Goal: Task Accomplishment & Management: Manage account settings

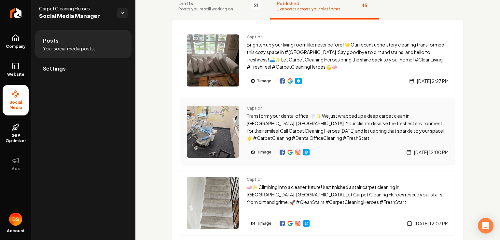
scroll to position [33, 0]
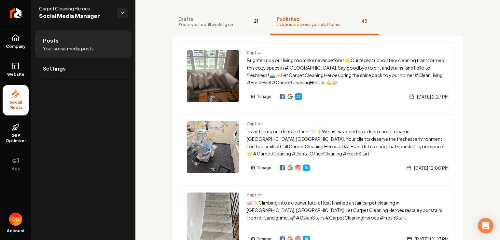
drag, startPoint x: 341, startPoint y: 91, endPoint x: 488, endPoint y: 66, distance: 149.0
click at [205, 25] on span "Posts you're still working on" at bounding box center [205, 24] width 55 height 5
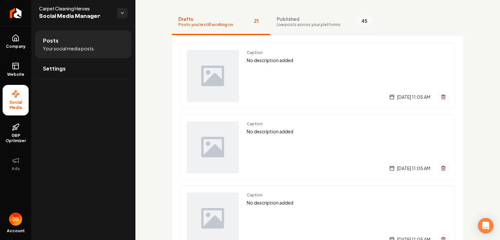
click at [295, 26] on span "Live posts across your platforms" at bounding box center [309, 24] width 64 height 5
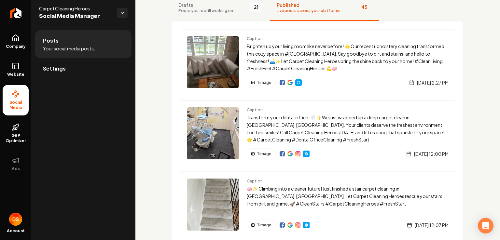
scroll to position [0, 0]
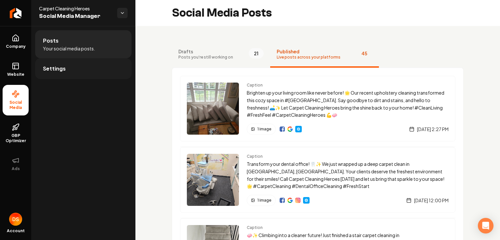
click at [66, 68] on link "Settings" at bounding box center [83, 68] width 96 height 21
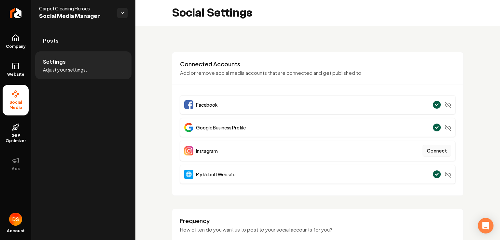
click at [425, 149] on button "Connect" at bounding box center [437, 151] width 29 height 12
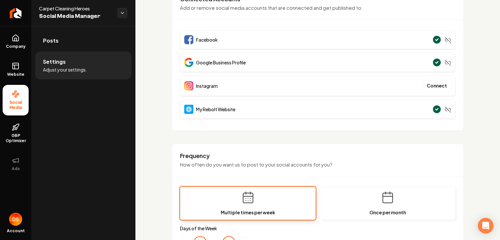
scroll to position [98, 0]
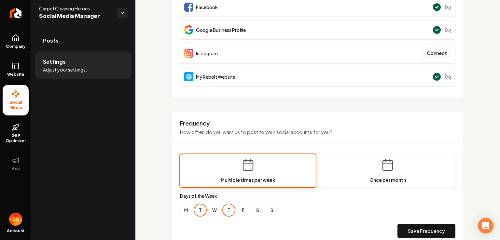
click at [426, 51] on button "Connect" at bounding box center [437, 54] width 29 height 12
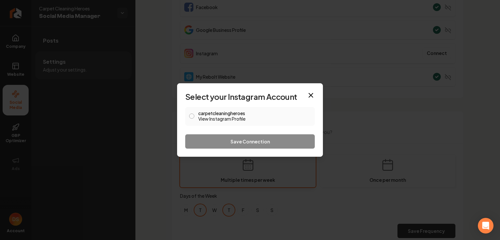
click at [191, 116] on button "carpetcleaningheroes View Instagram Profile" at bounding box center [191, 116] width 5 height 5
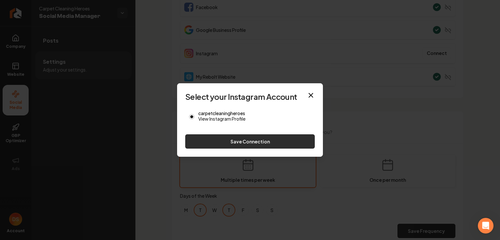
click at [209, 140] on button "Save Connection" at bounding box center [250, 141] width 130 height 14
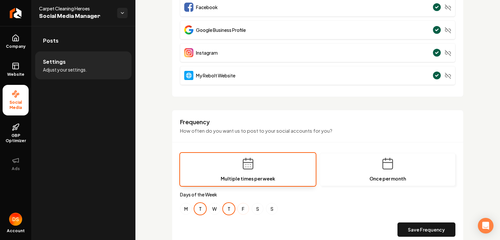
click at [244, 207] on button "F" at bounding box center [243, 209] width 12 height 12
click at [227, 206] on button "T" at bounding box center [229, 209] width 12 height 12
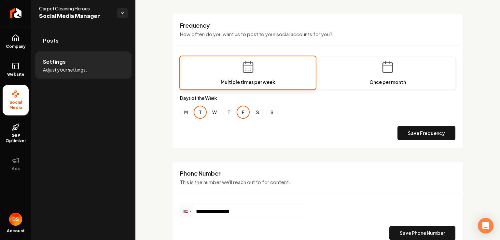
scroll to position [195, 0]
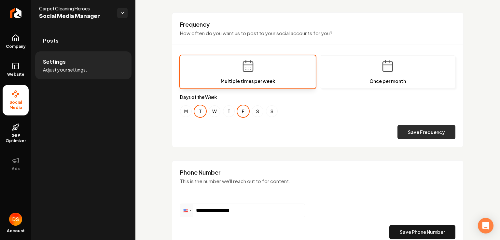
click at [412, 133] on button "Save Frequency" at bounding box center [427, 132] width 58 height 14
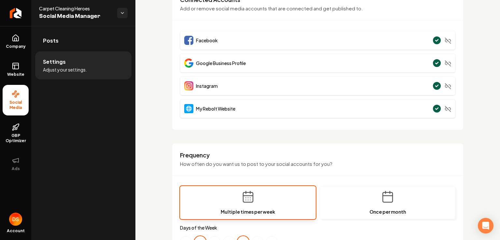
scroll to position [0, 0]
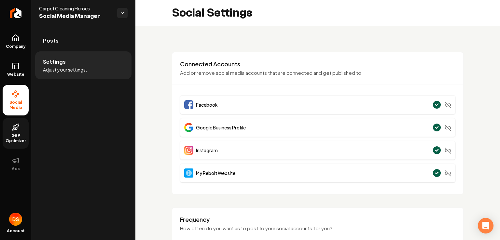
click at [7, 132] on link "GBP Optimizer" at bounding box center [16, 133] width 26 height 31
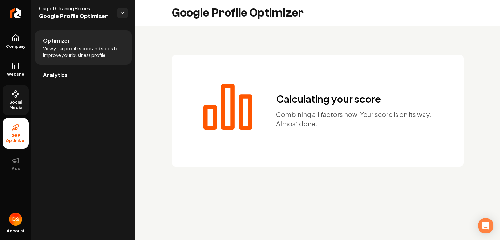
click at [14, 100] on span "Social Media" at bounding box center [16, 105] width 26 height 10
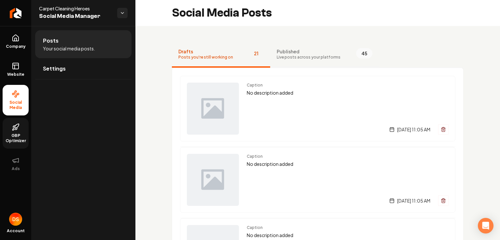
click at [307, 54] on span "Published" at bounding box center [309, 51] width 64 height 7
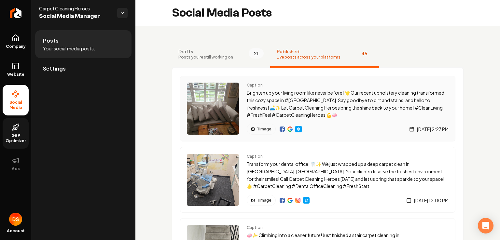
click at [228, 111] on img "Main content area" at bounding box center [213, 109] width 52 height 52
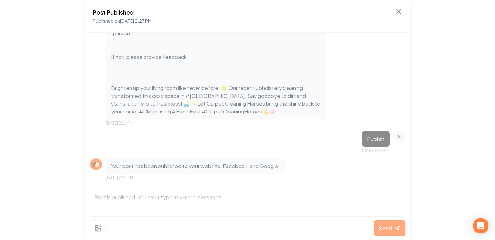
scroll to position [217, 0]
